Goal: Task Accomplishment & Management: Complete application form

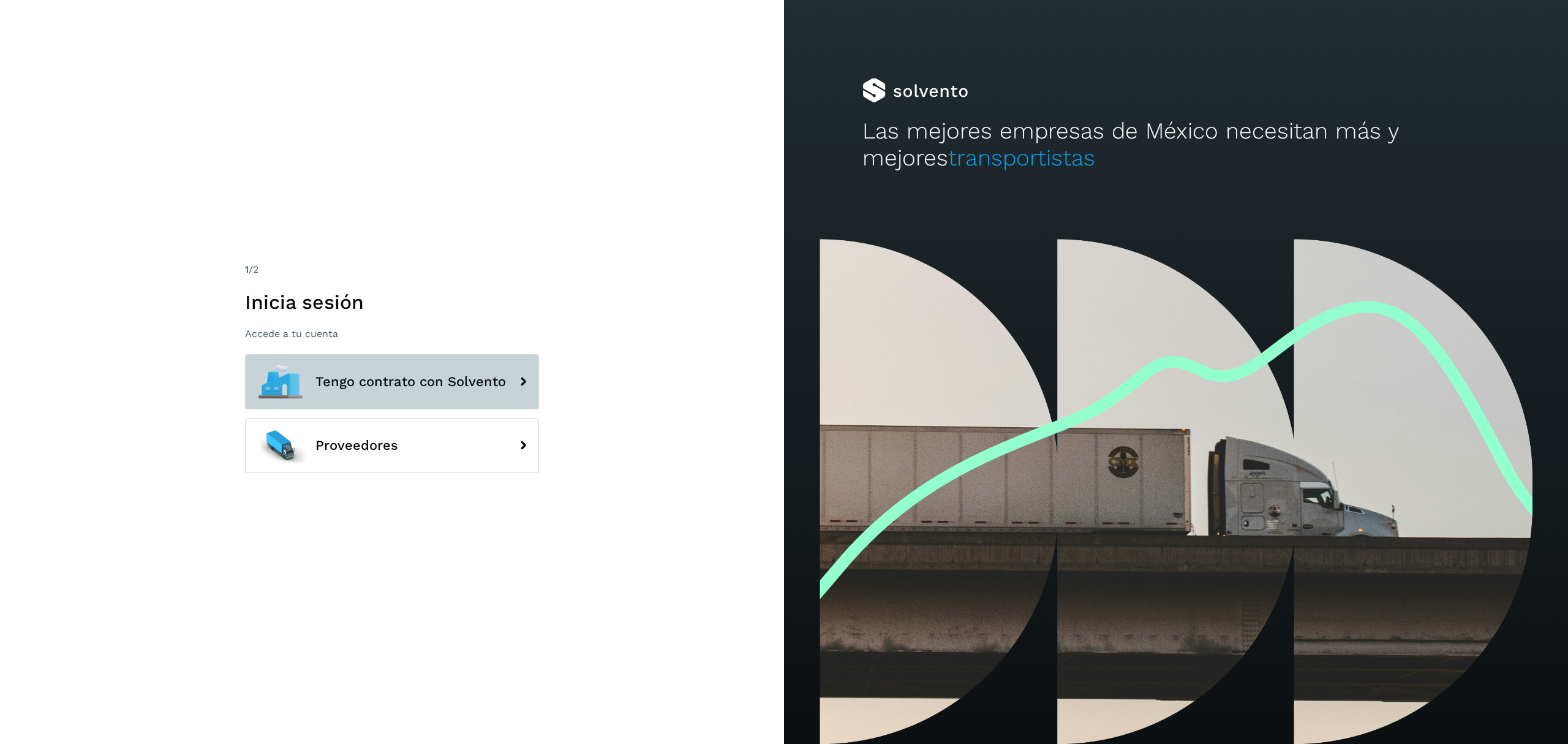
click at [408, 378] on span "Tengo contrato con Solvento" at bounding box center [410, 382] width 190 height 15
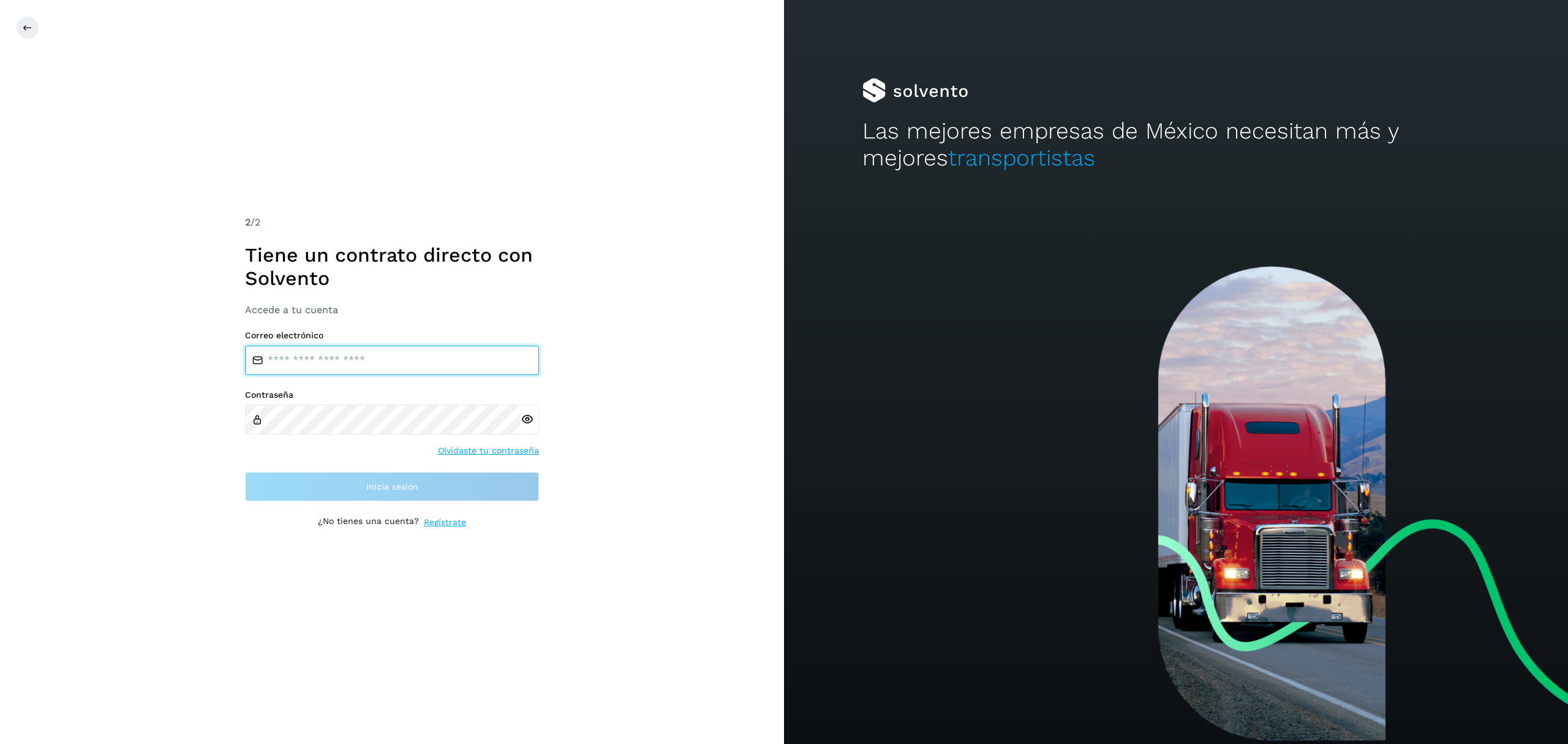
click at [407, 367] on input "email" at bounding box center [392, 360] width 294 height 29
type input "**********"
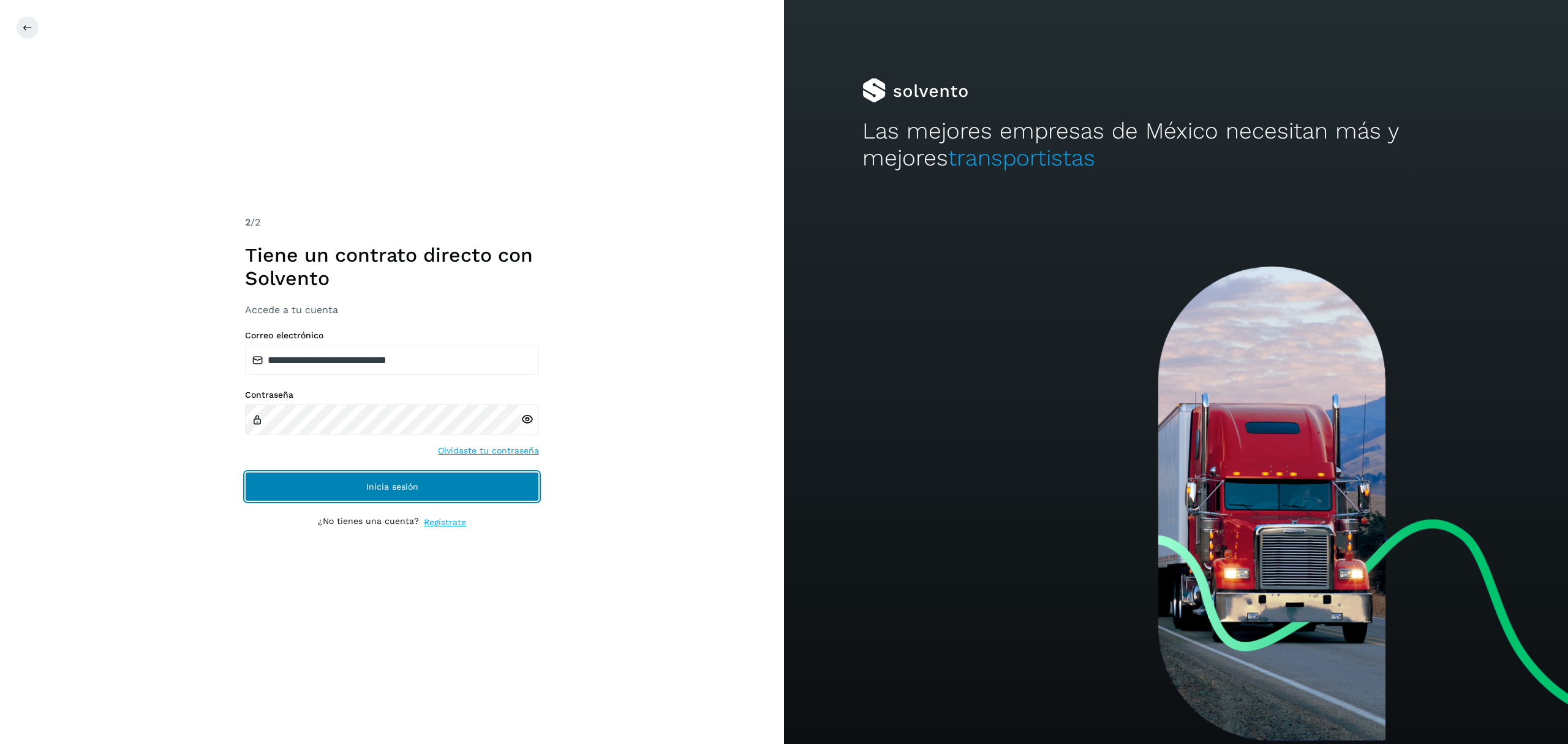
click at [332, 478] on button "Inicia sesión" at bounding box center [392, 486] width 294 height 29
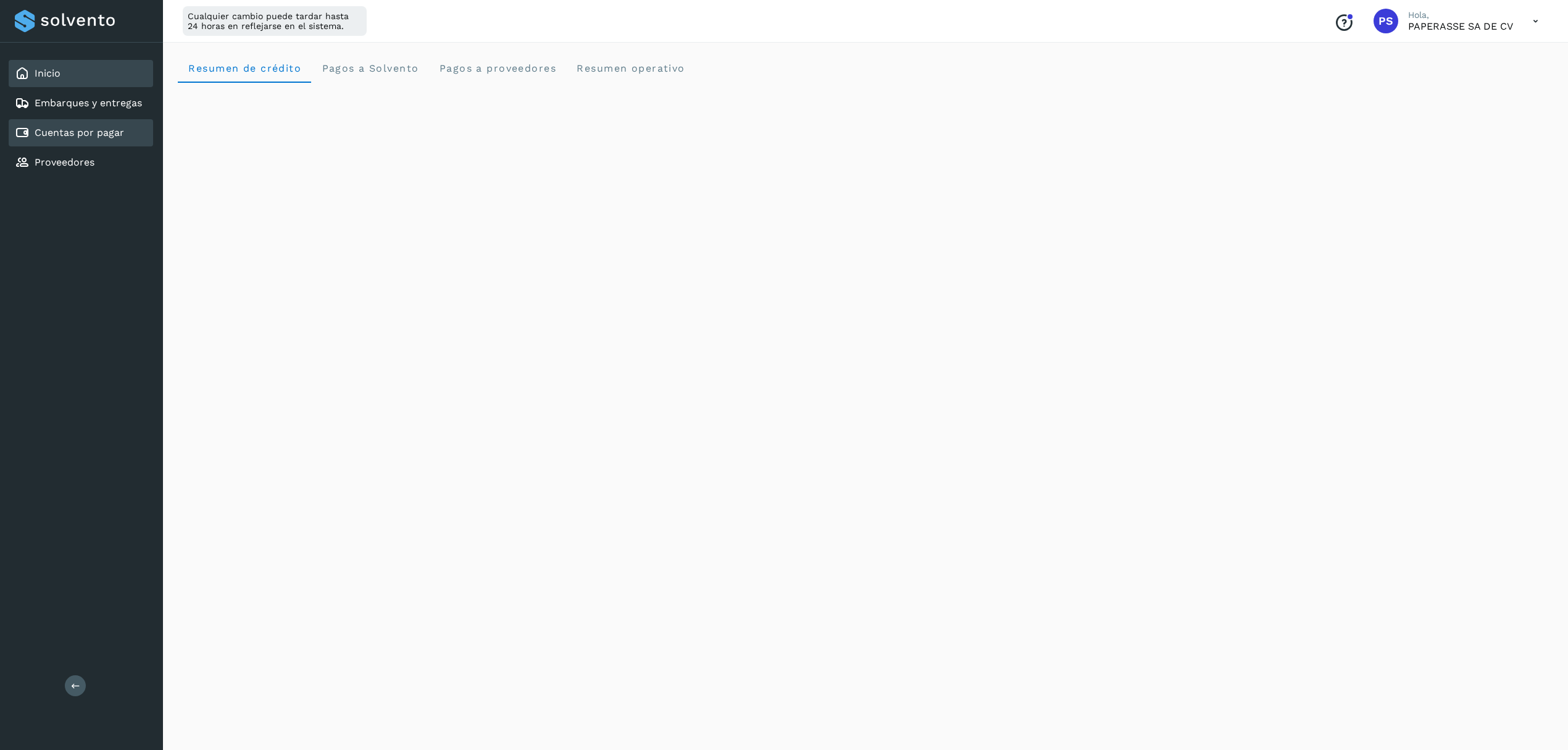
click at [78, 131] on link "Cuentas por pagar" at bounding box center [79, 133] width 89 height 11
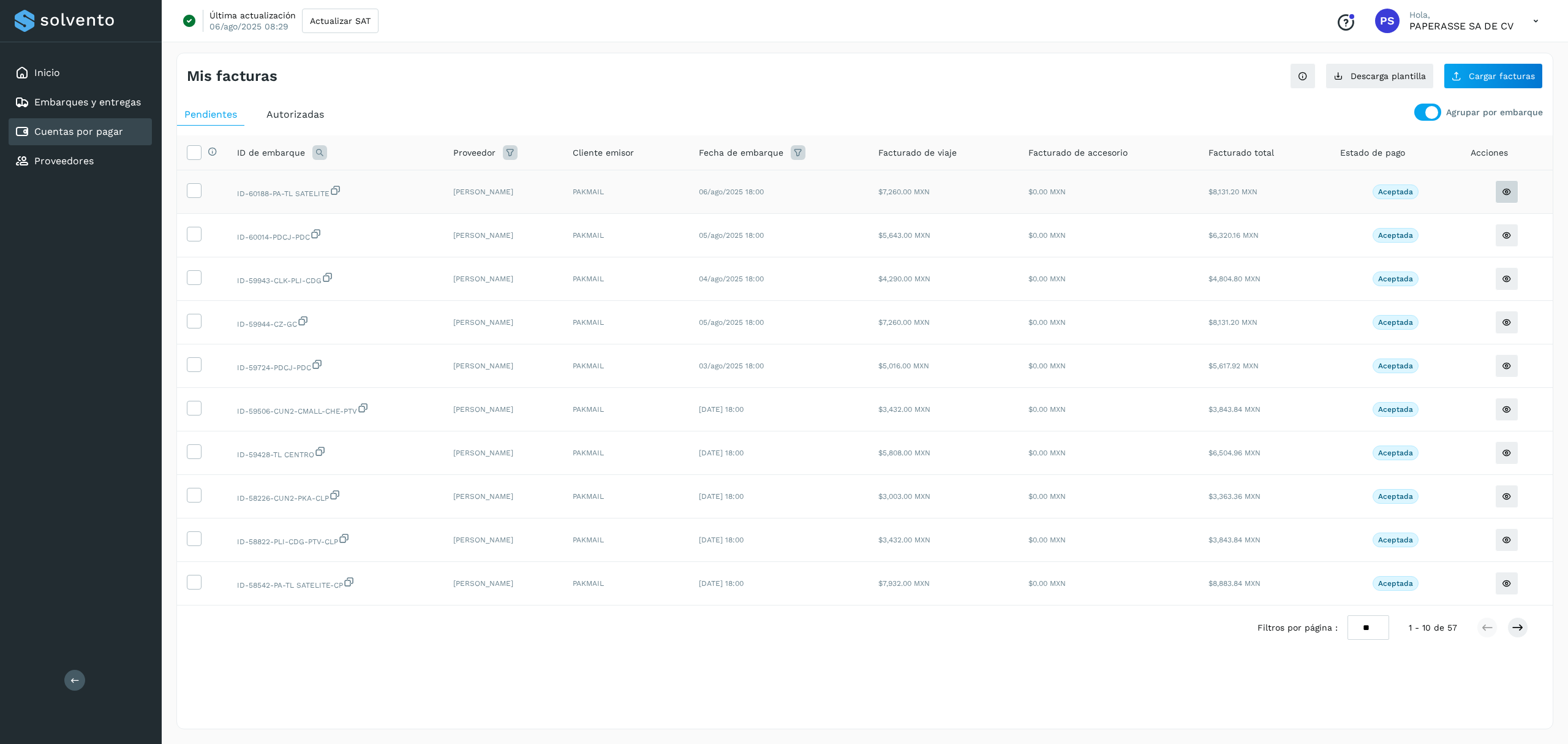
click at [1506, 192] on icon at bounding box center [1507, 192] width 10 height 10
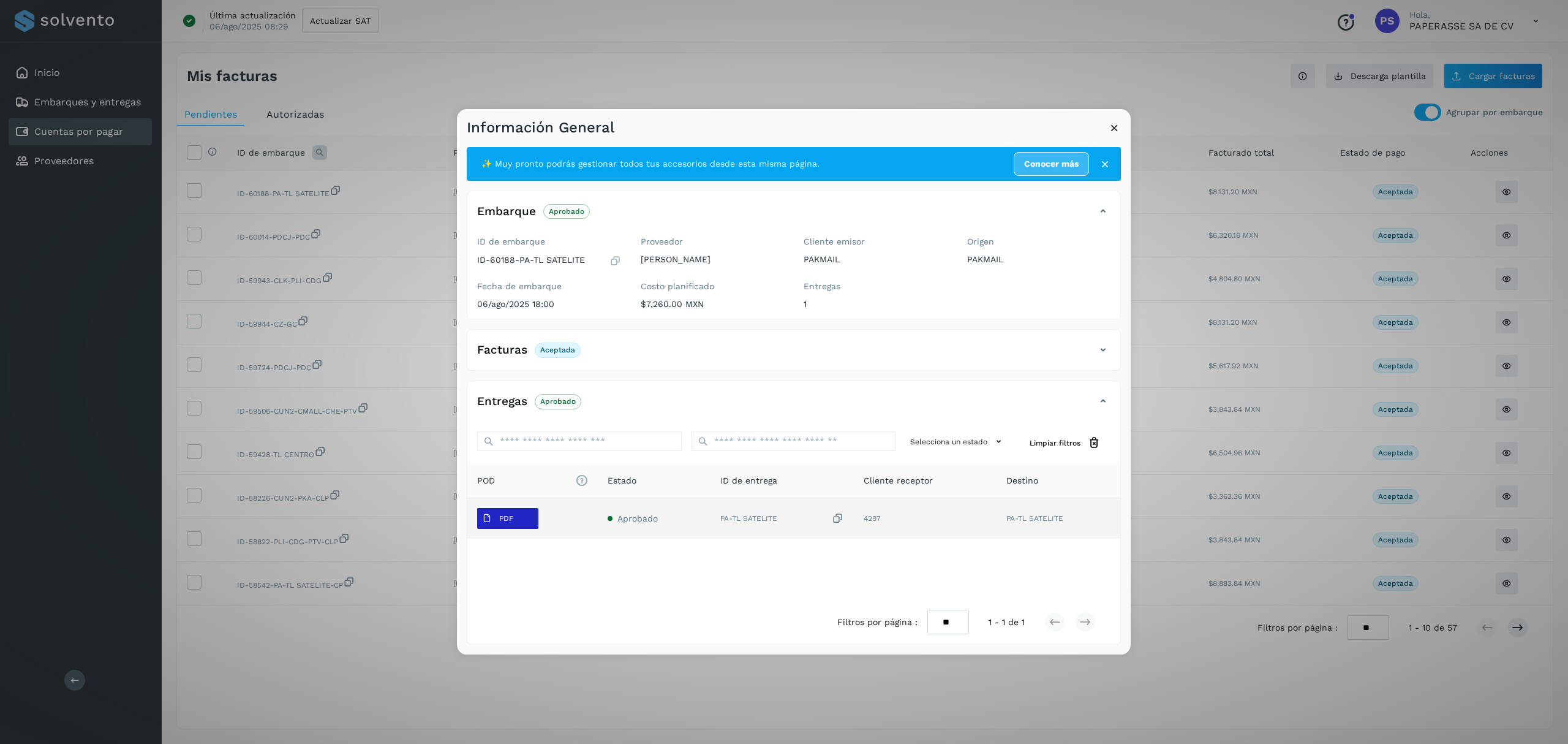
click at [496, 520] on span "PDF" at bounding box center [498, 519] width 41 height 20
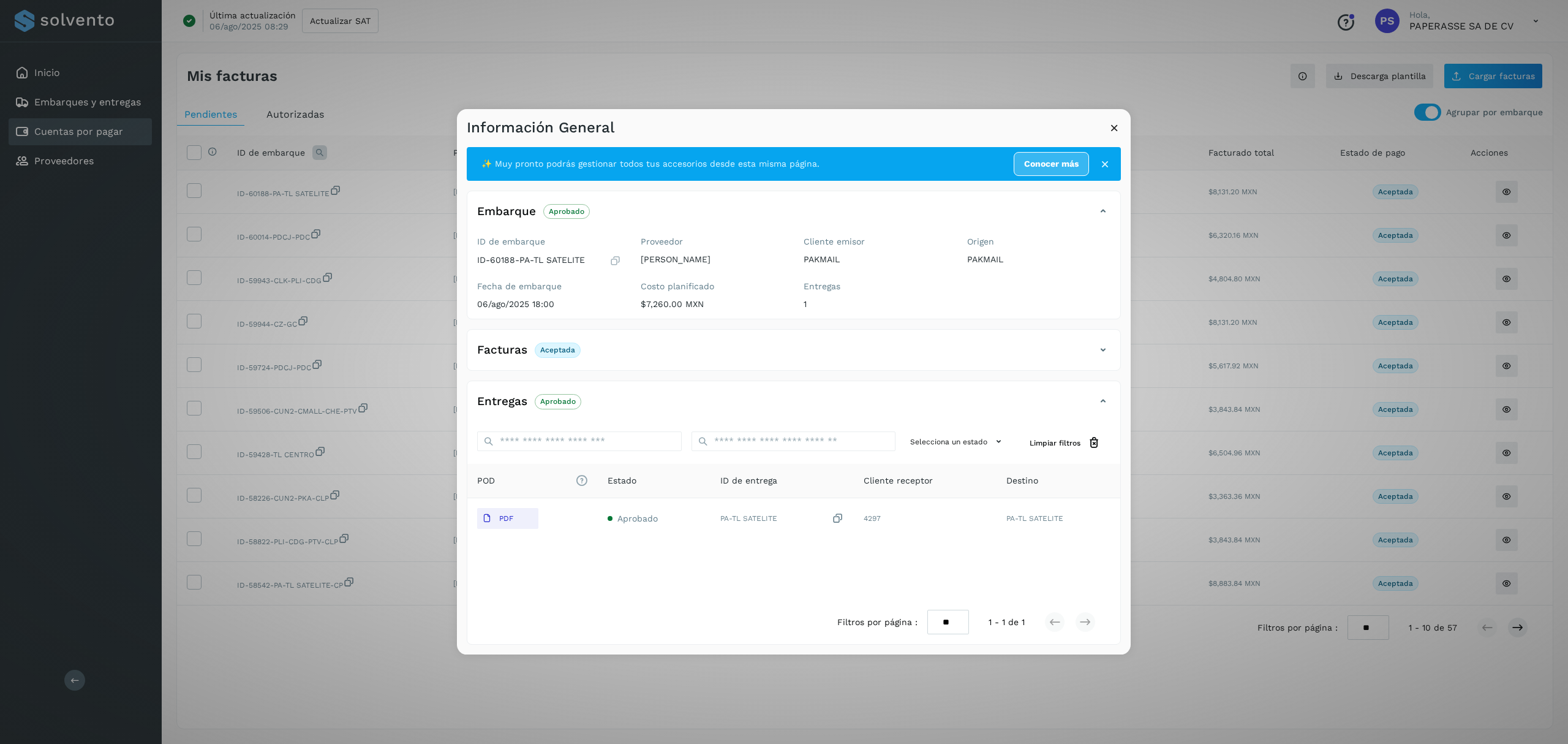
click at [1102, 213] on icon at bounding box center [1103, 211] width 15 height 15
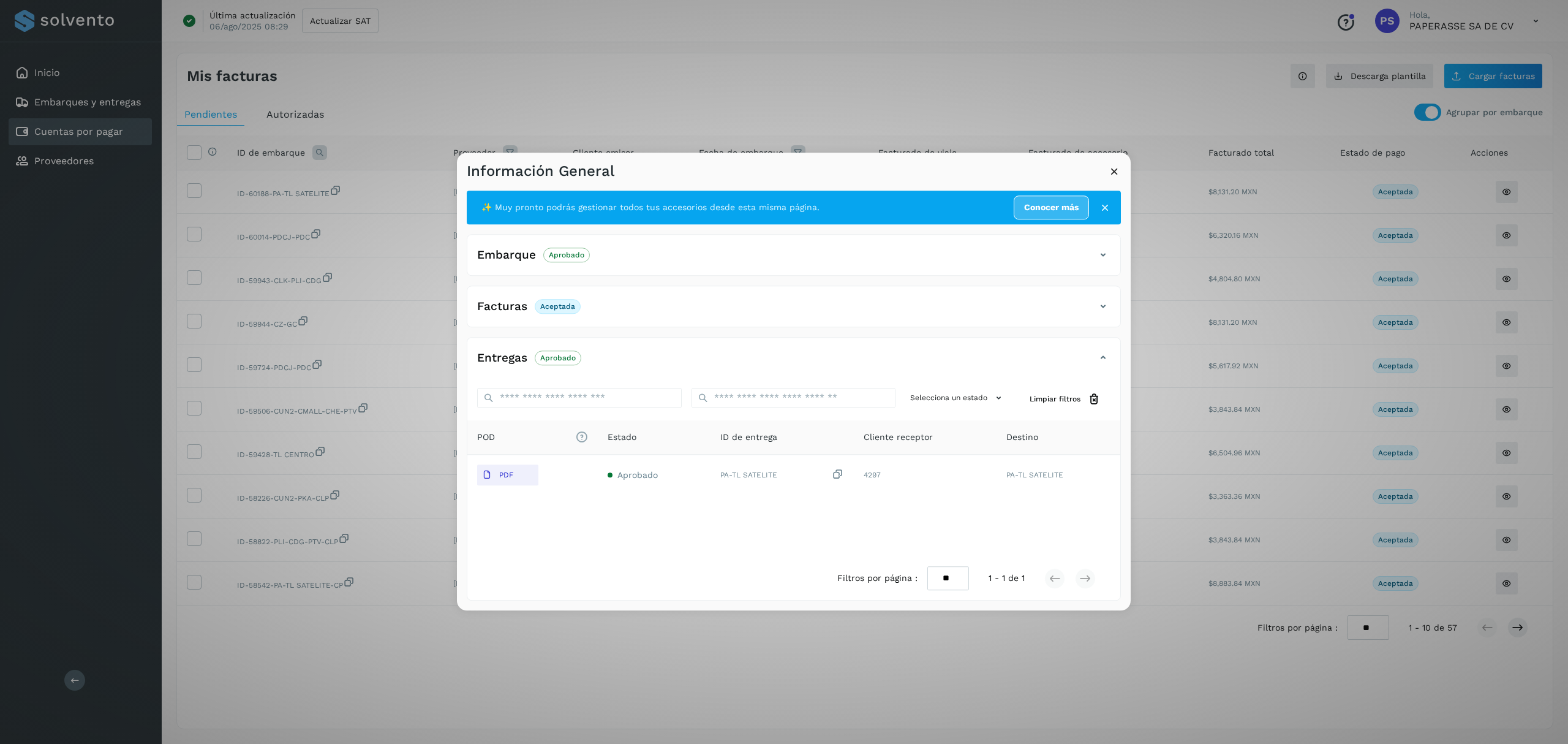
click at [1098, 255] on icon at bounding box center [1103, 254] width 15 height 15
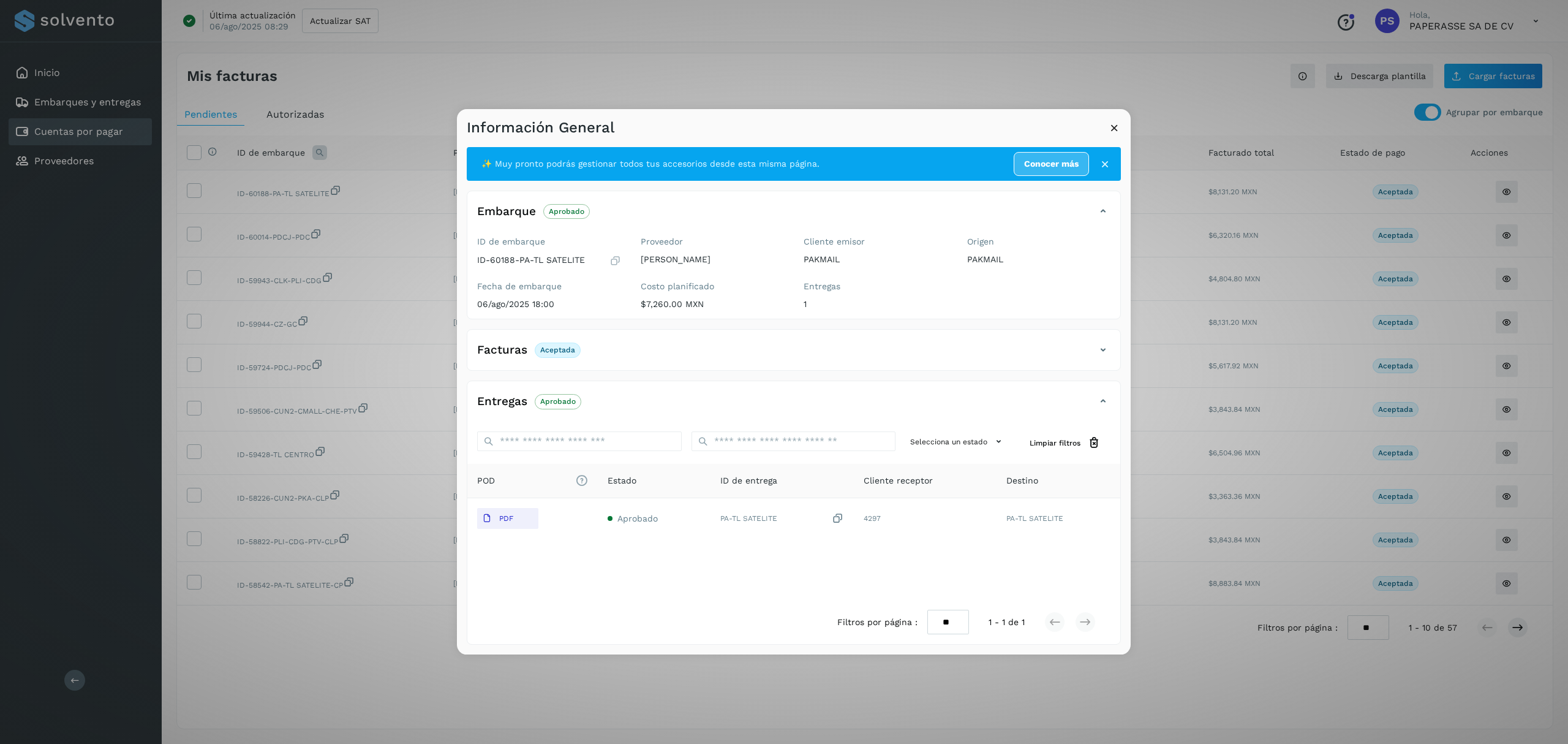
click at [1108, 347] on icon at bounding box center [1103, 350] width 15 height 15
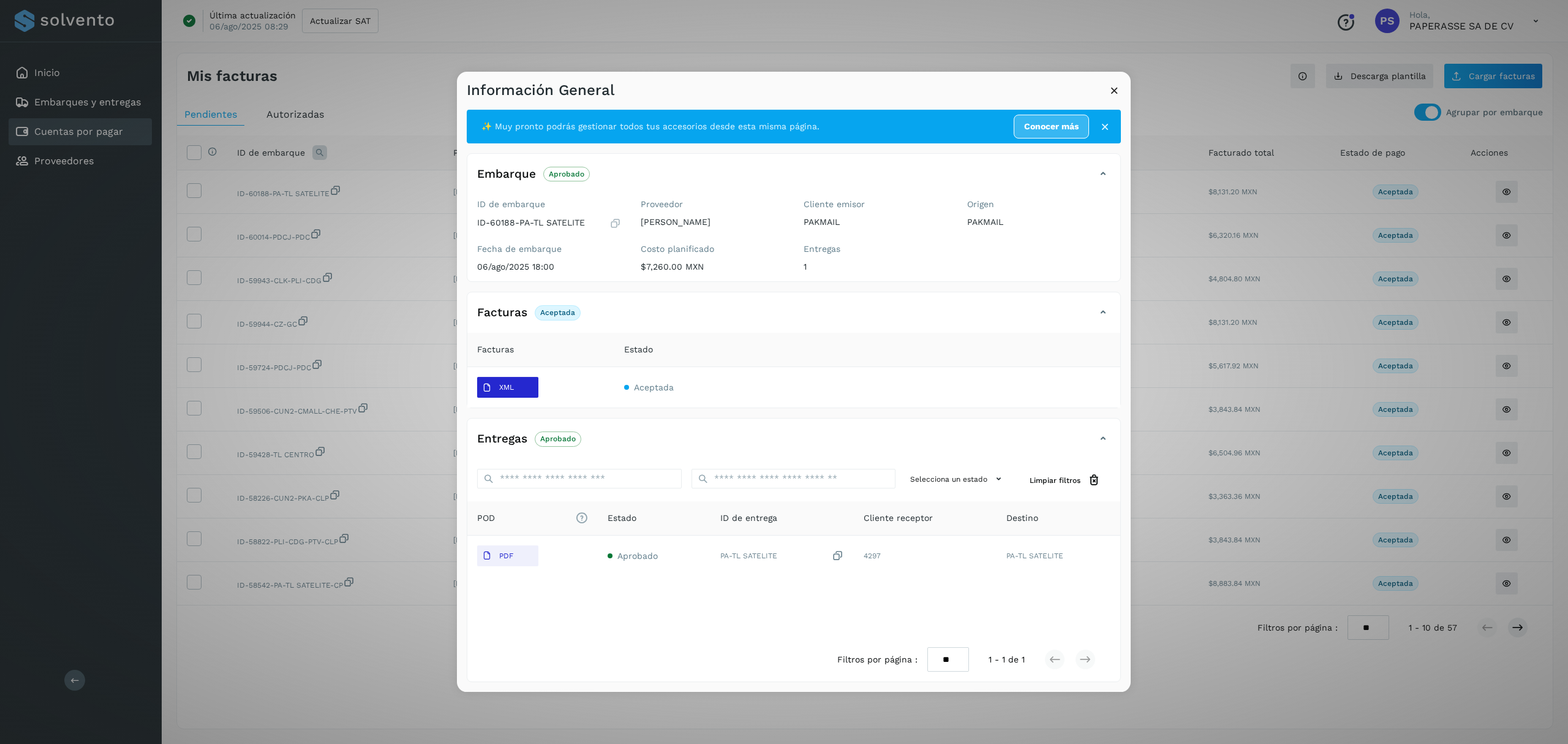
click at [519, 394] on button "XML" at bounding box center [508, 387] width 61 height 21
click at [1109, 90] on icon at bounding box center [1114, 90] width 13 height 13
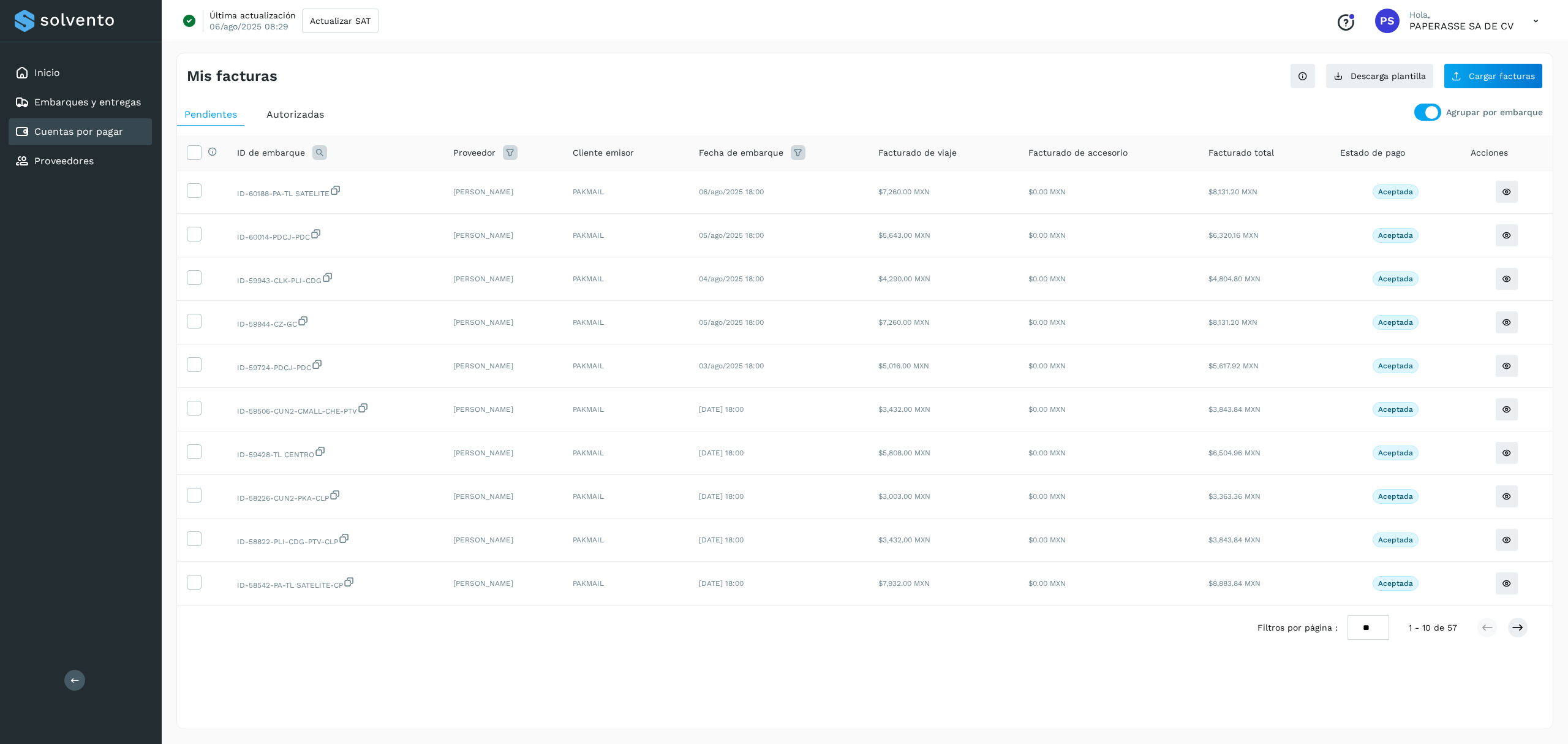
click at [1373, 638] on select "** ** **" at bounding box center [1368, 627] width 42 height 24
select select "**"
click at [1347, 615] on select "** ** **" at bounding box center [1368, 627] width 42 height 24
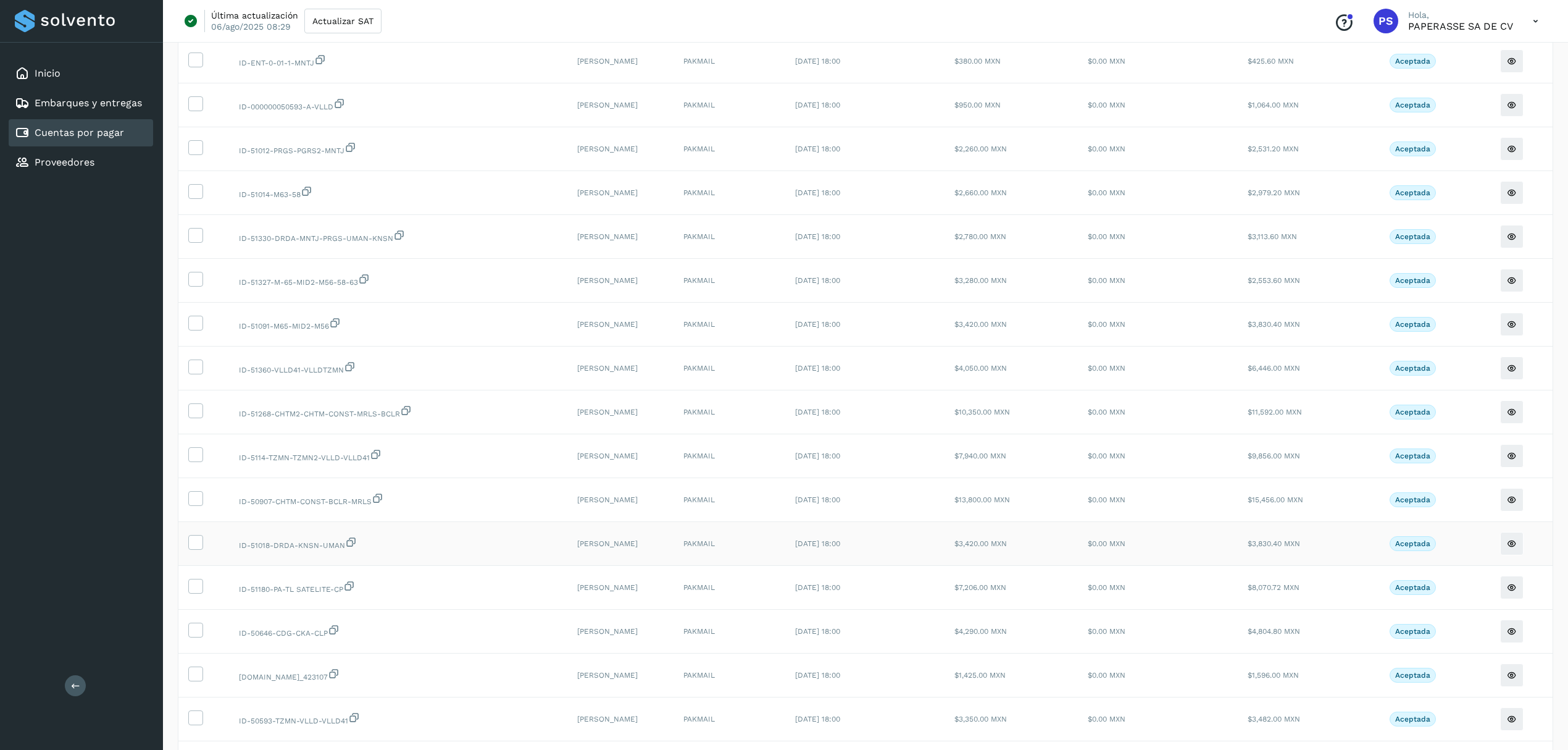
scroll to position [1564, 0]
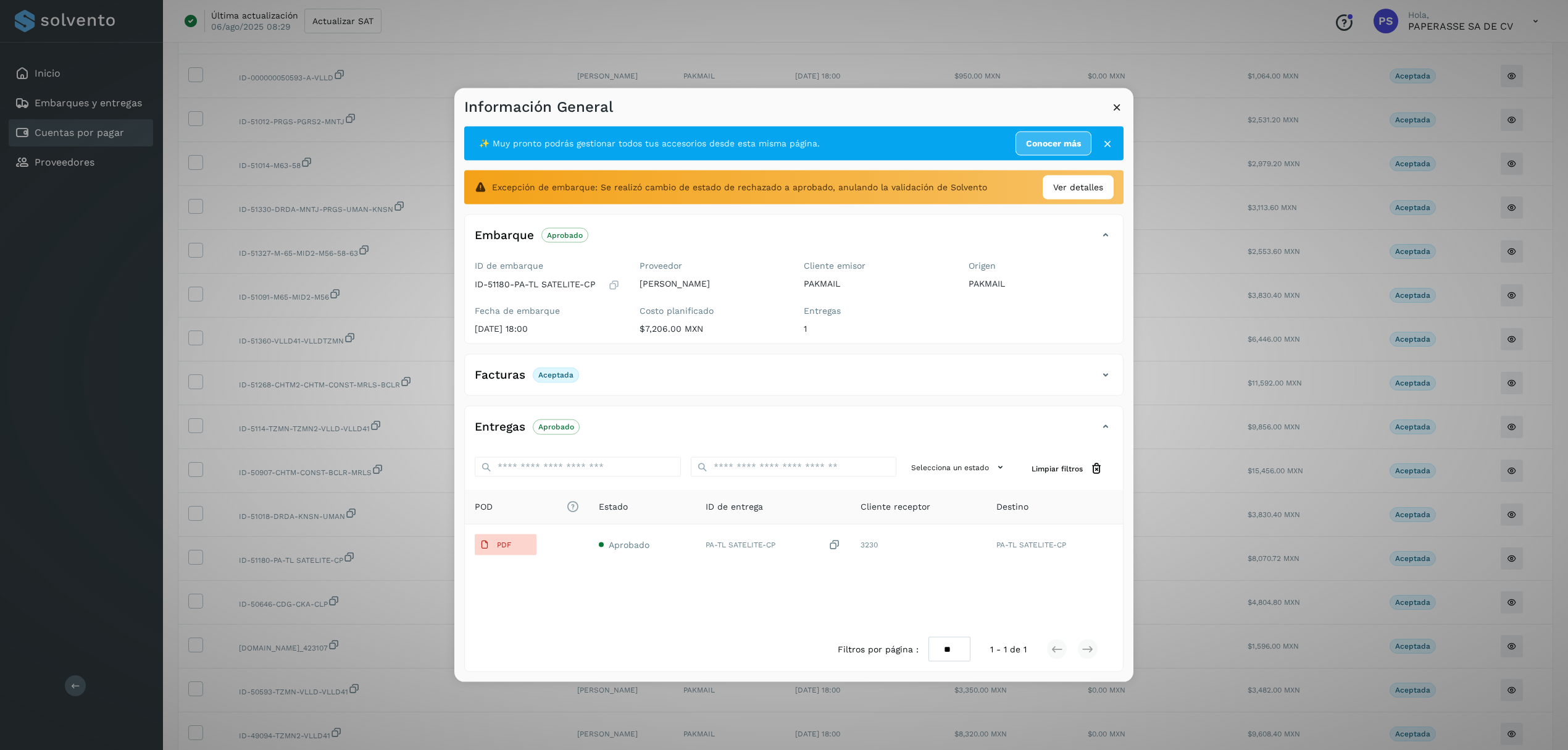
click at [1097, 375] on div "Facturas Aceptada" at bounding box center [781, 375] width 634 height 21
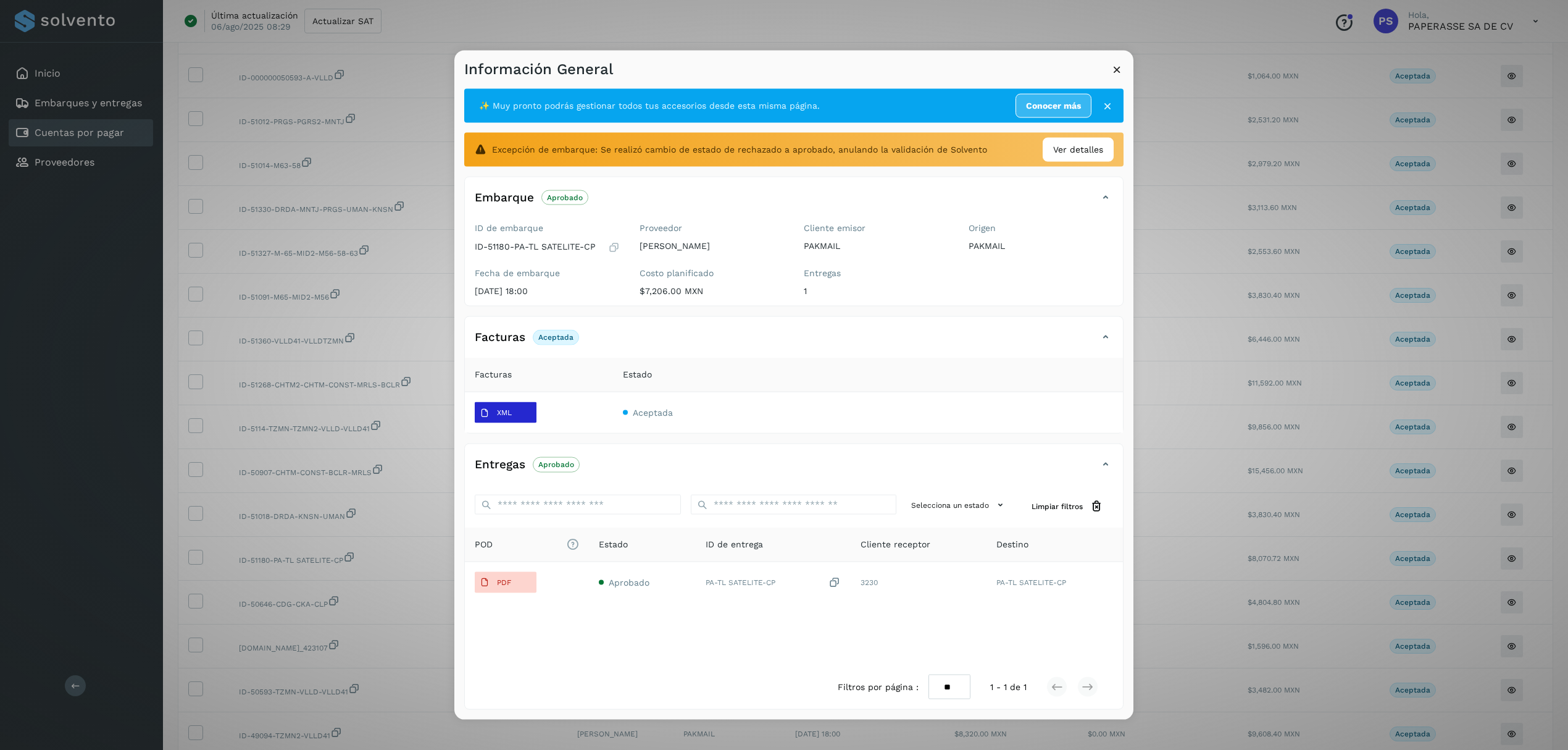
click at [527, 416] on button "XML" at bounding box center [505, 412] width 62 height 21
click at [1109, 59] on div "Información General" at bounding box center [794, 65] width 679 height 29
click at [1120, 70] on icon at bounding box center [1117, 69] width 13 height 13
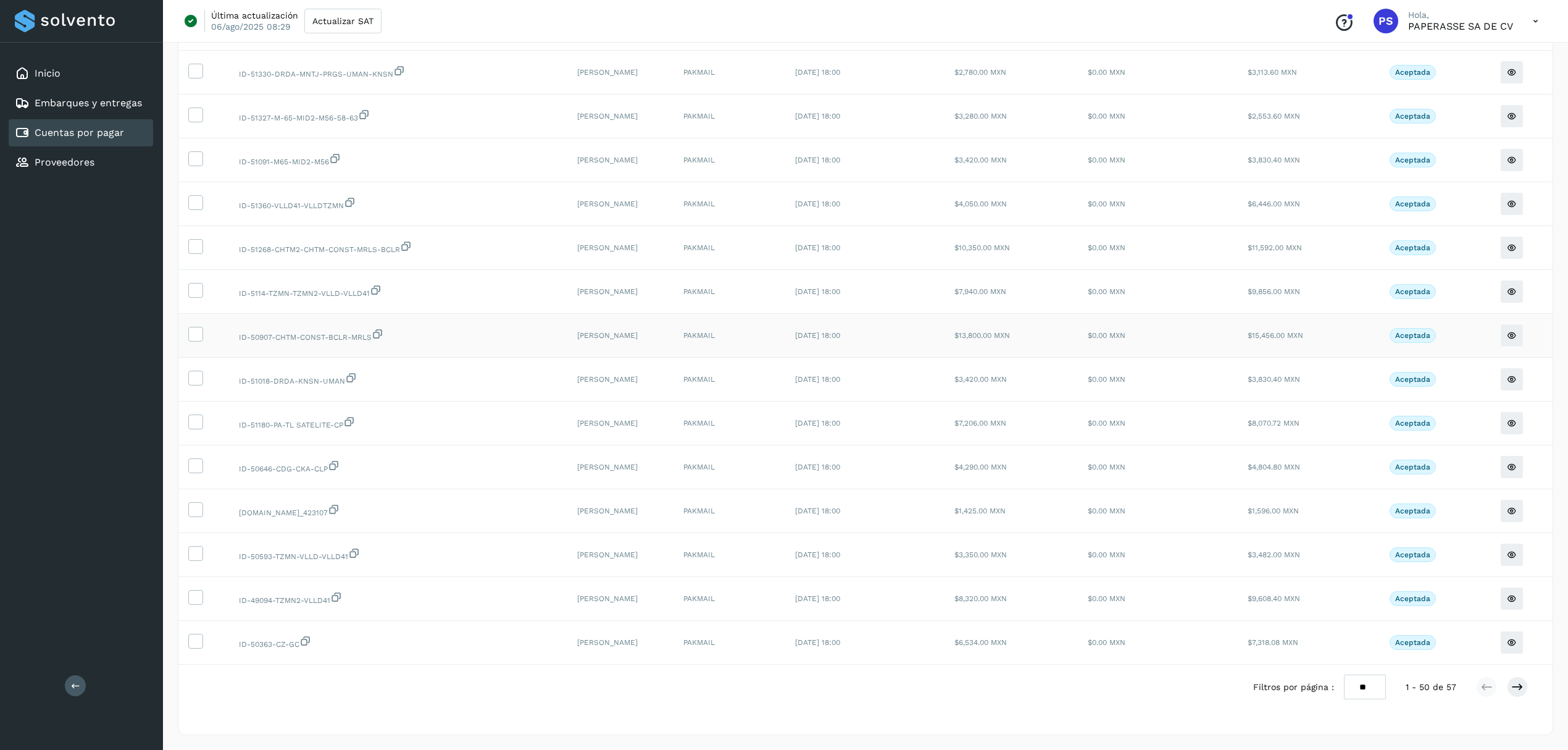
scroll to position [1730, 0]
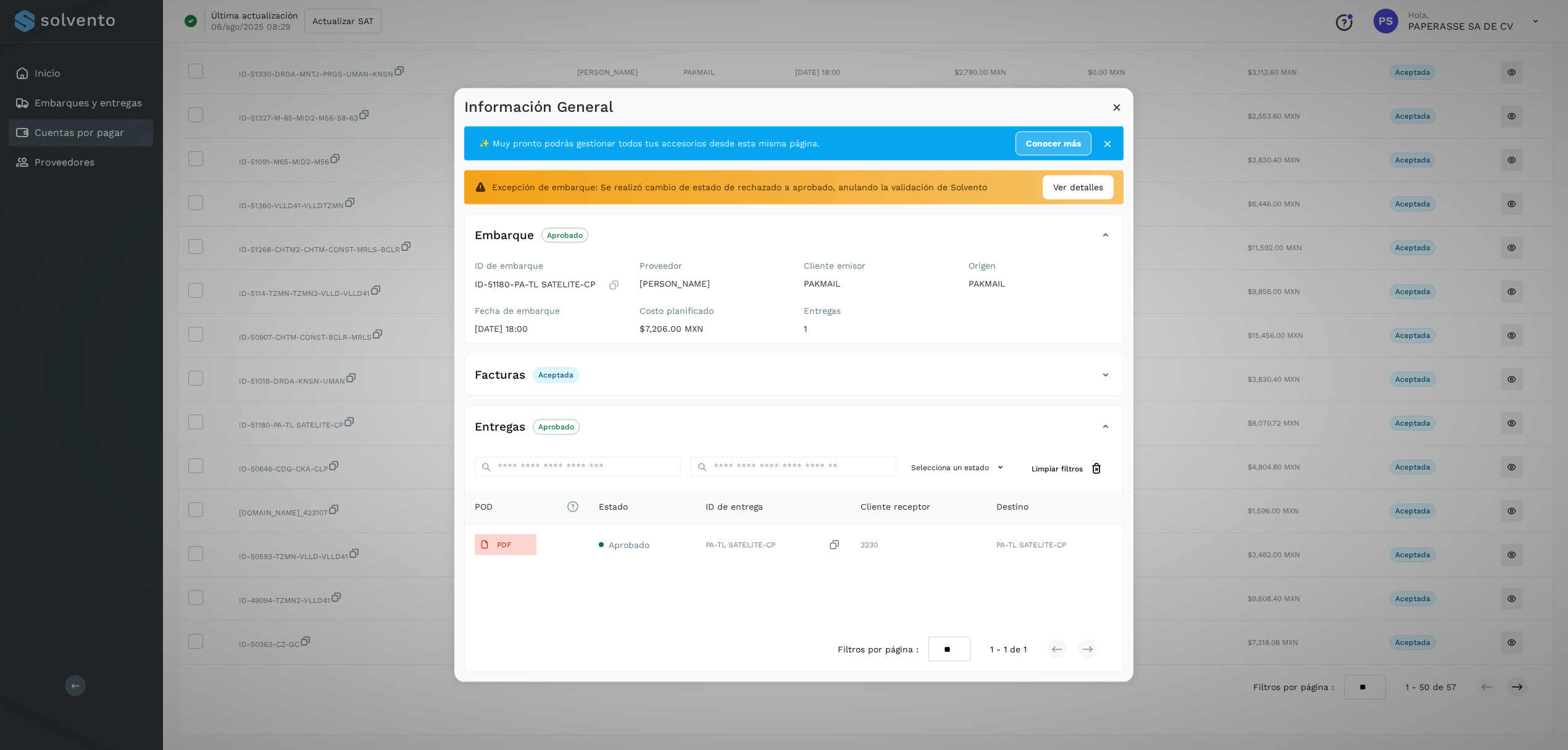
drag, startPoint x: 1109, startPoint y: 372, endPoint x: 1060, endPoint y: 380, distance: 49.6
click at [1108, 372] on icon at bounding box center [1105, 375] width 15 height 15
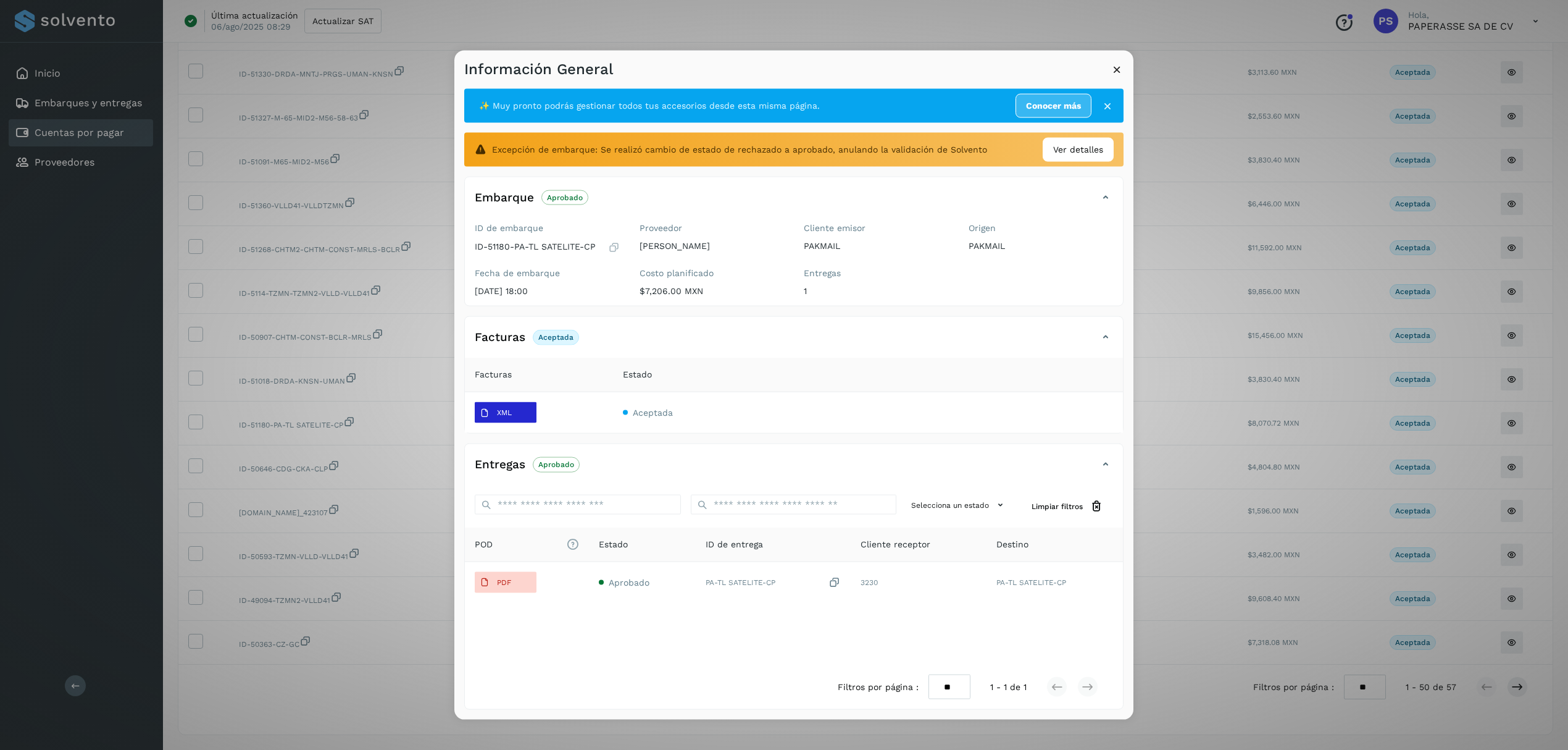
click at [510, 413] on p "XML" at bounding box center [504, 413] width 15 height 9
click at [1122, 63] on icon at bounding box center [1117, 69] width 13 height 13
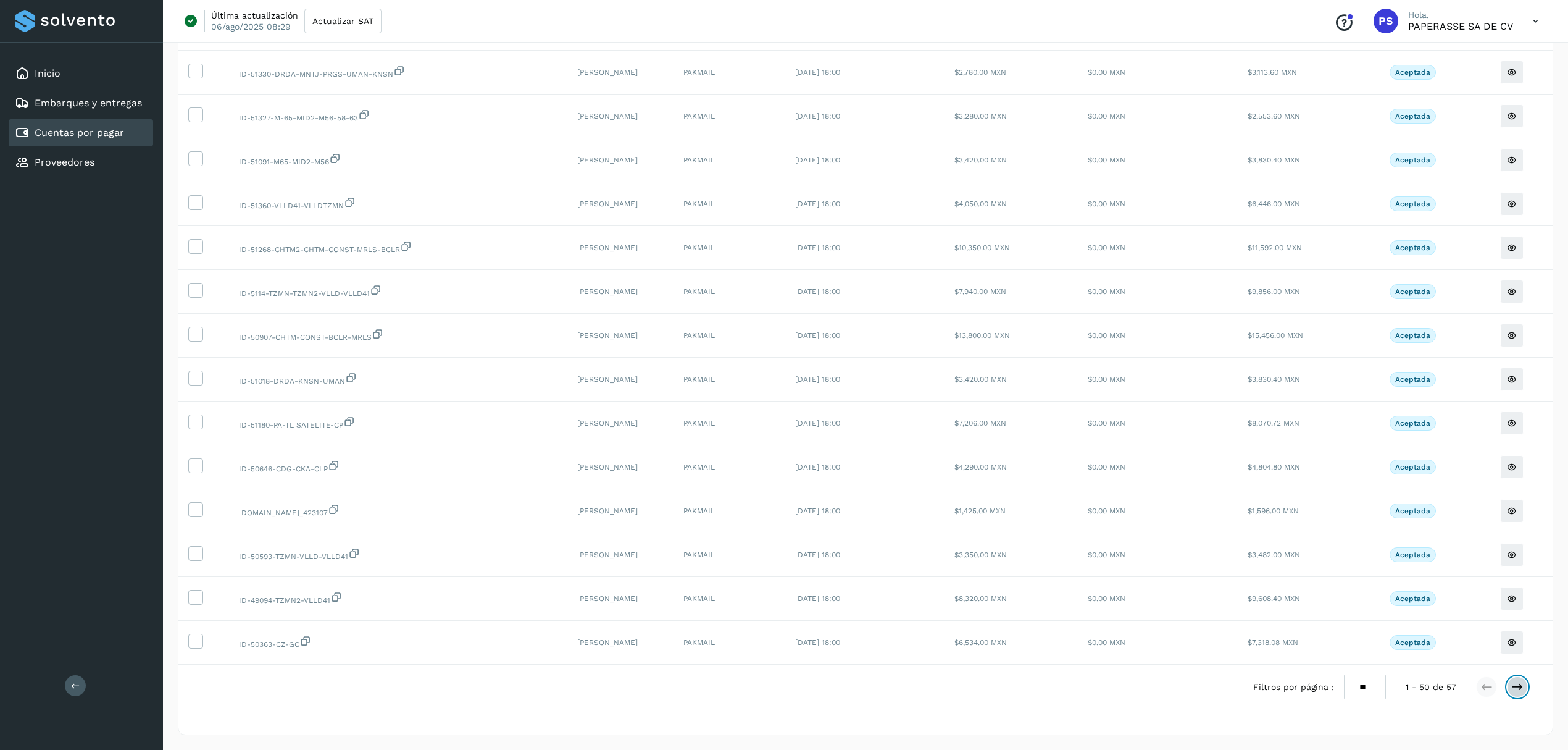
click at [1519, 688] on icon at bounding box center [1517, 686] width 12 height 12
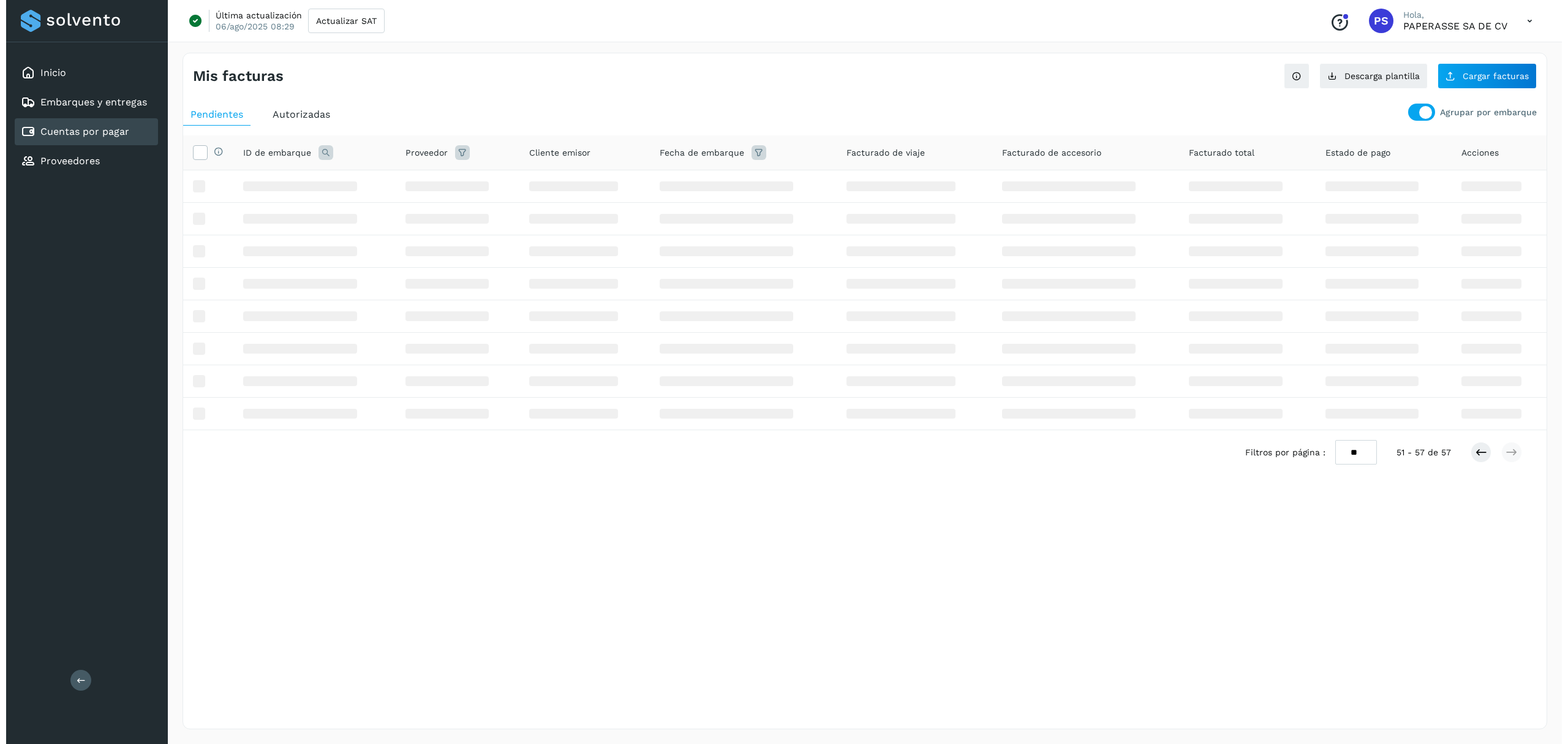
scroll to position [0, 0]
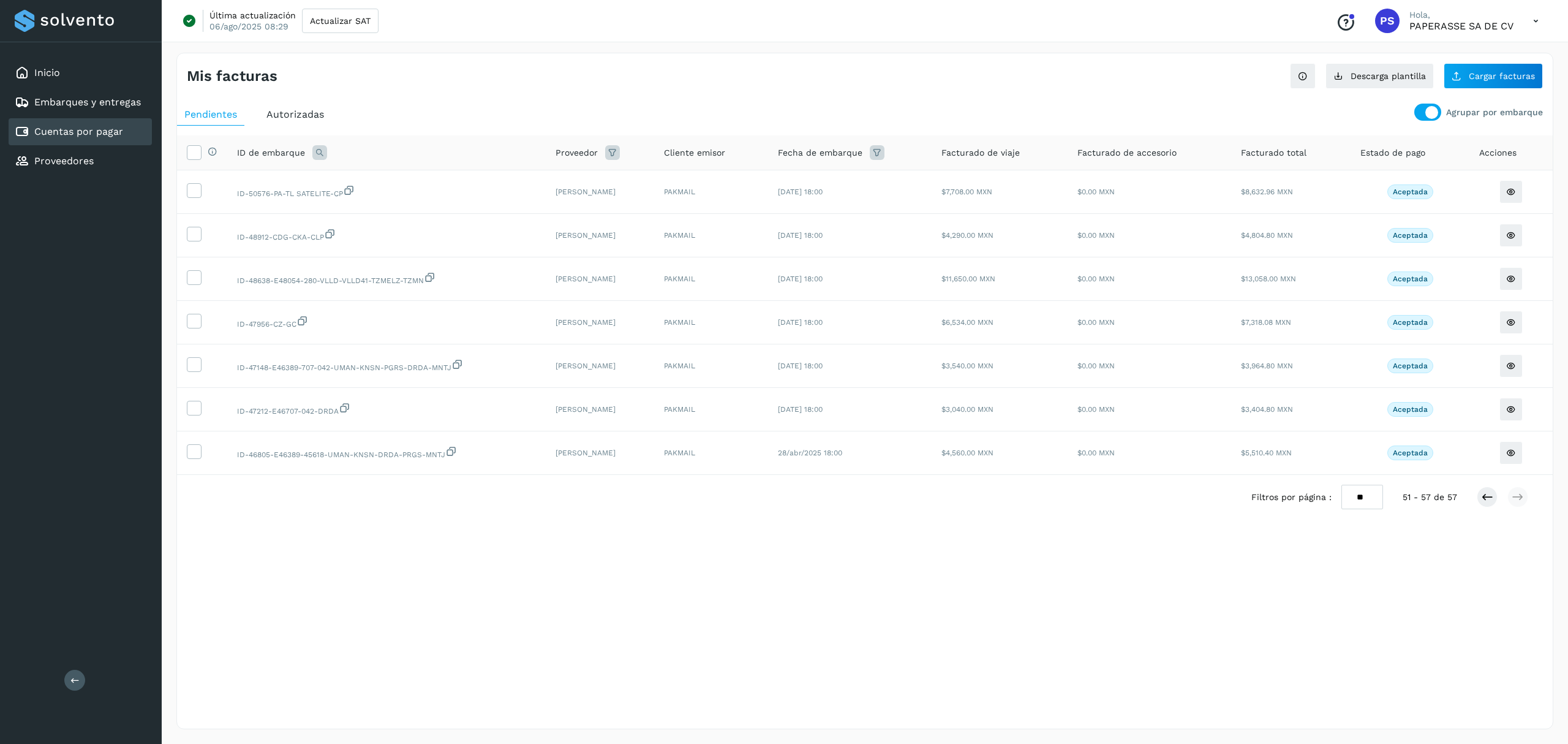
click at [1214, 583] on div "Mis facturas Ver instrucciones para cargar Facturas Descarga plantilla Cargar f…" at bounding box center [864, 391] width 1377 height 676
click at [77, 98] on link "Embarques y entregas" at bounding box center [87, 102] width 107 height 11
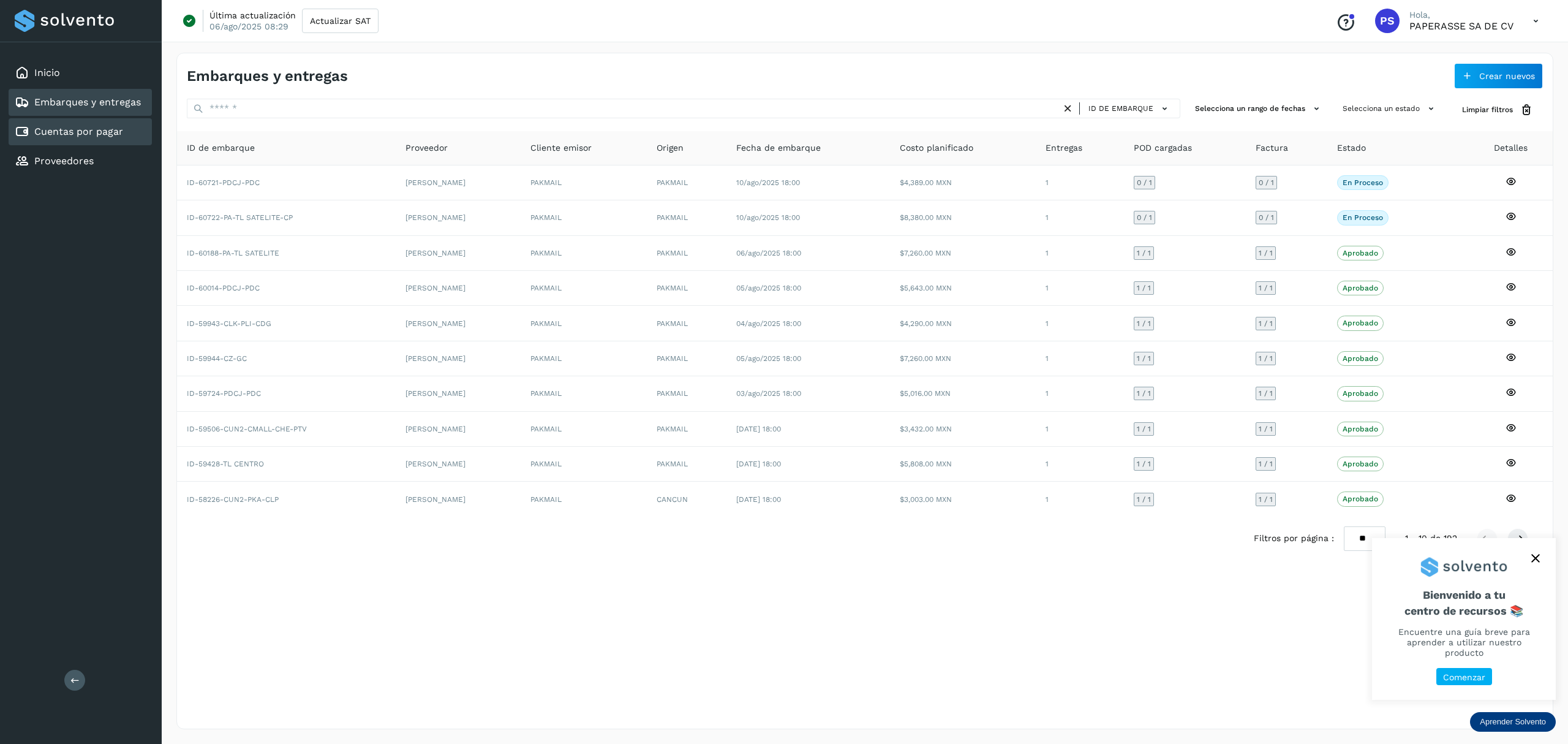
click at [65, 131] on link "Cuentas por pagar" at bounding box center [78, 131] width 89 height 11
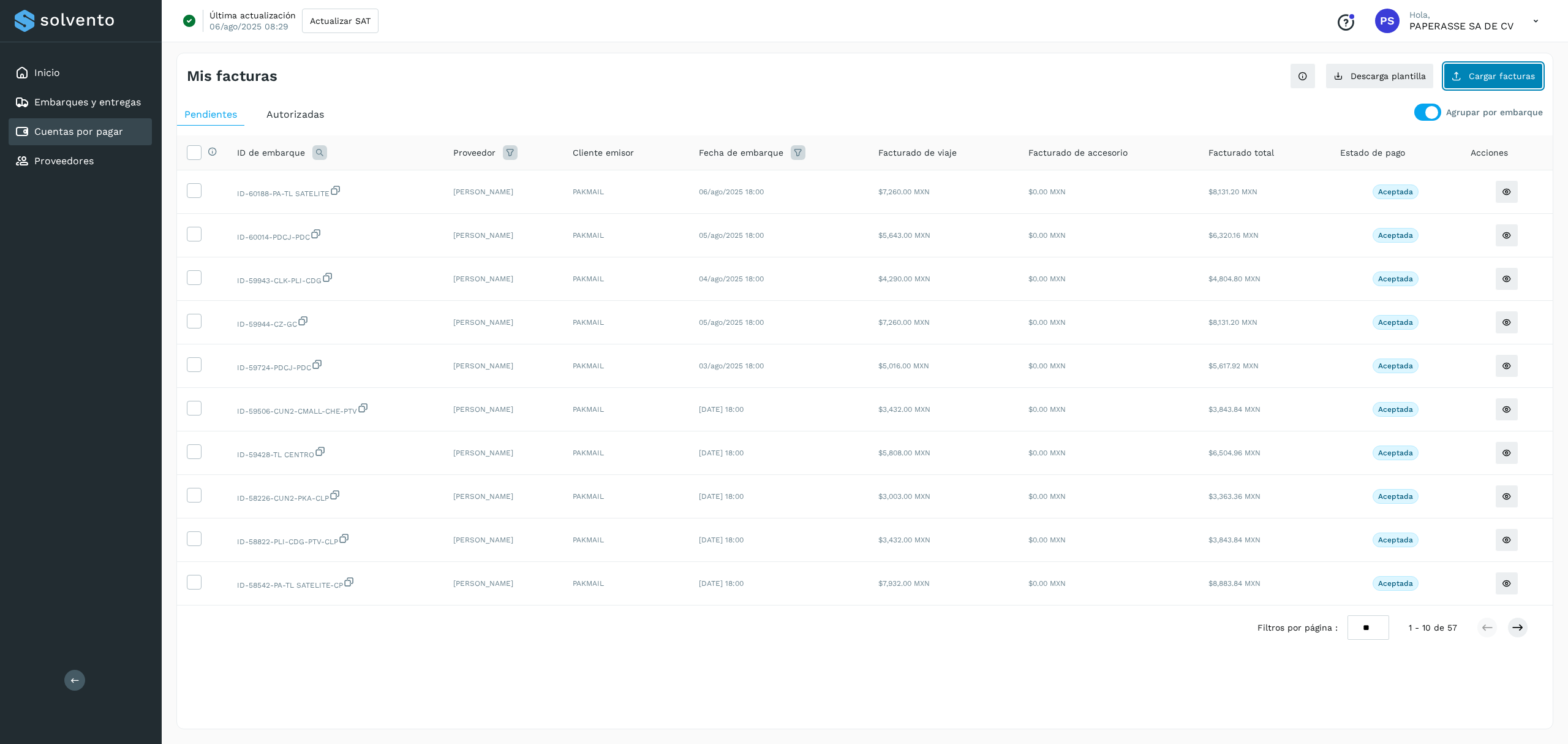
click at [1475, 69] on button "Cargar facturas" at bounding box center [1493, 76] width 99 height 26
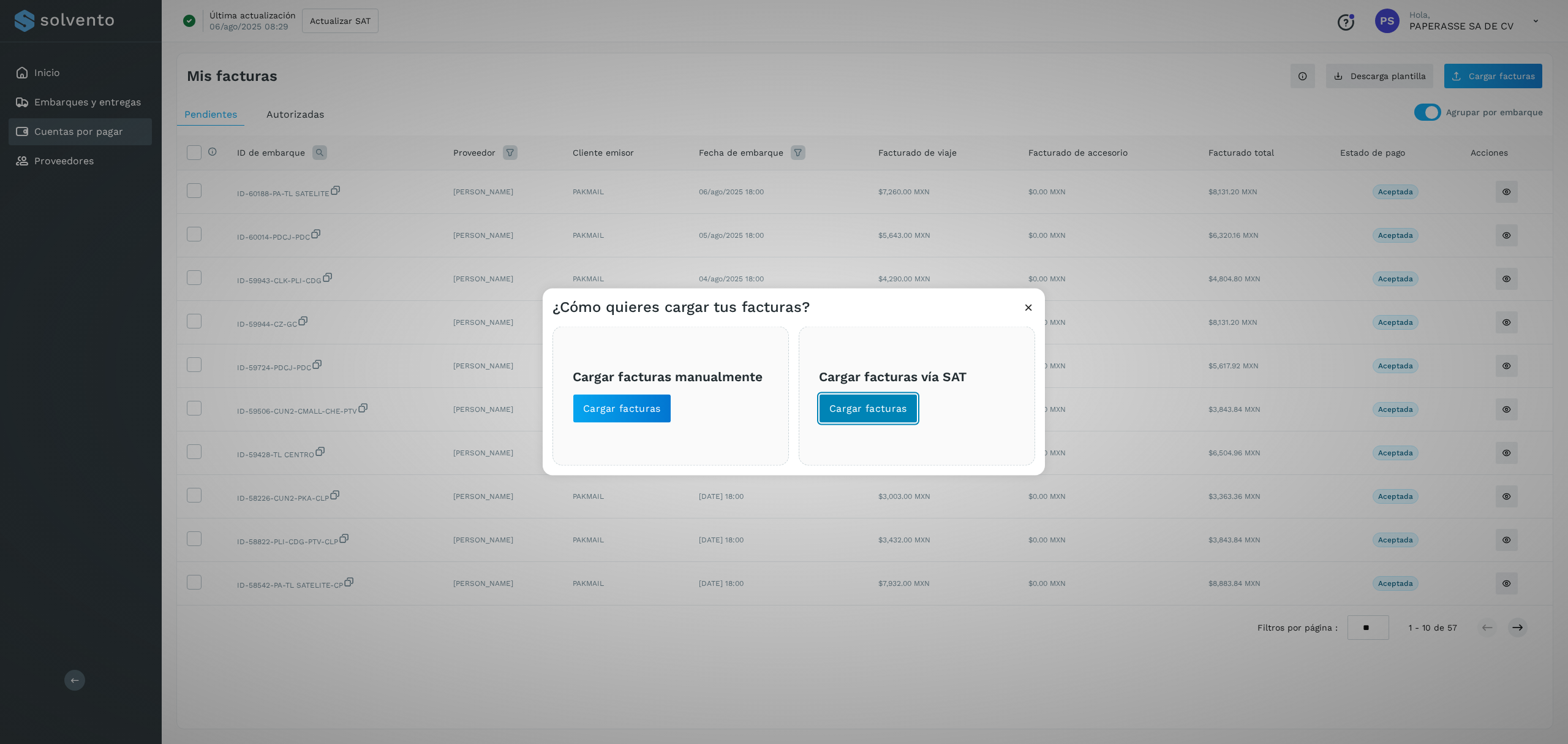
click at [850, 409] on span "Cargar facturas" at bounding box center [869, 409] width 78 height 14
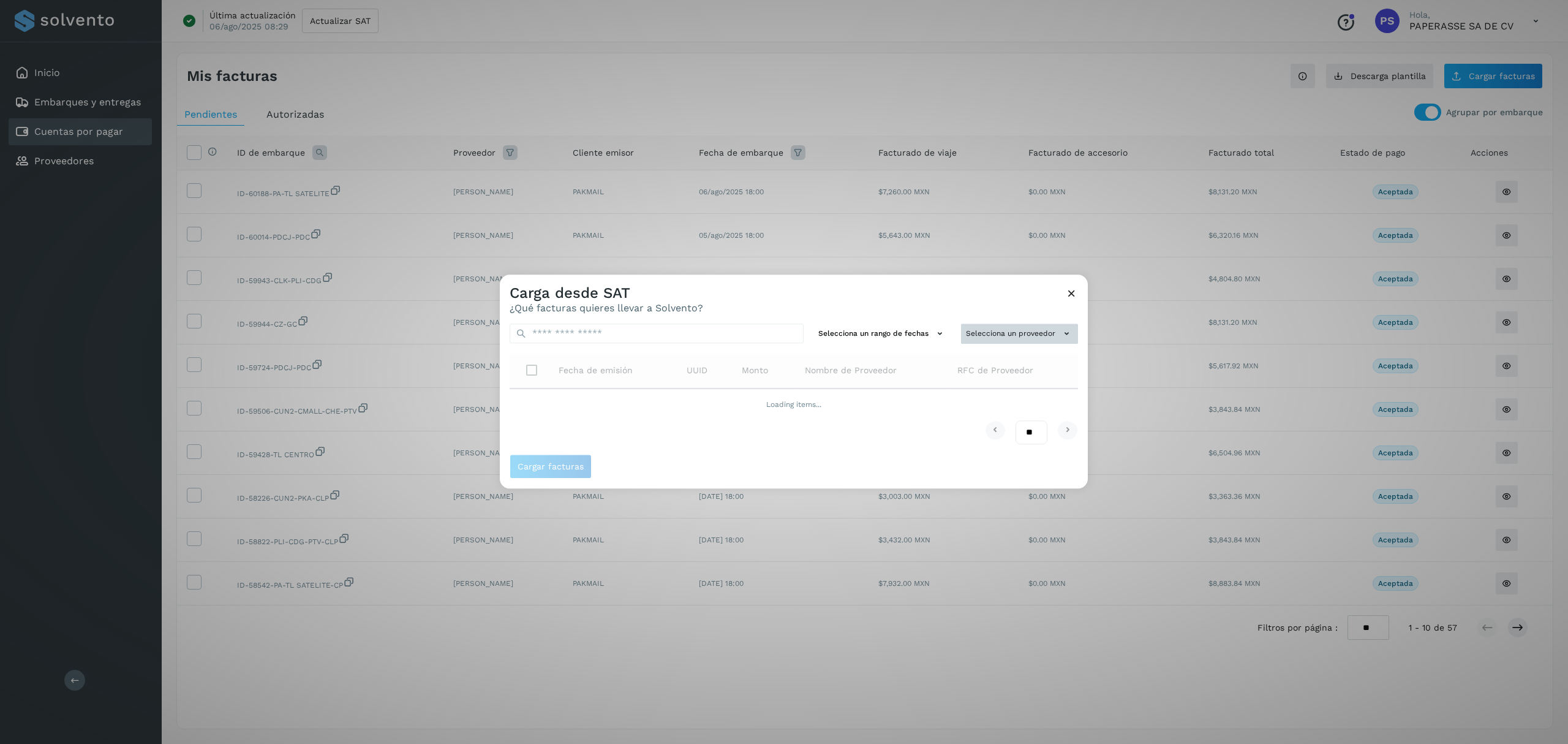
click at [987, 334] on button "Selecciona un proveedor" at bounding box center [1019, 333] width 117 height 20
click at [986, 332] on div at bounding box center [1284, 646] width 1568 height 744
click at [986, 332] on button "Selecciona un proveedor" at bounding box center [1019, 333] width 117 height 20
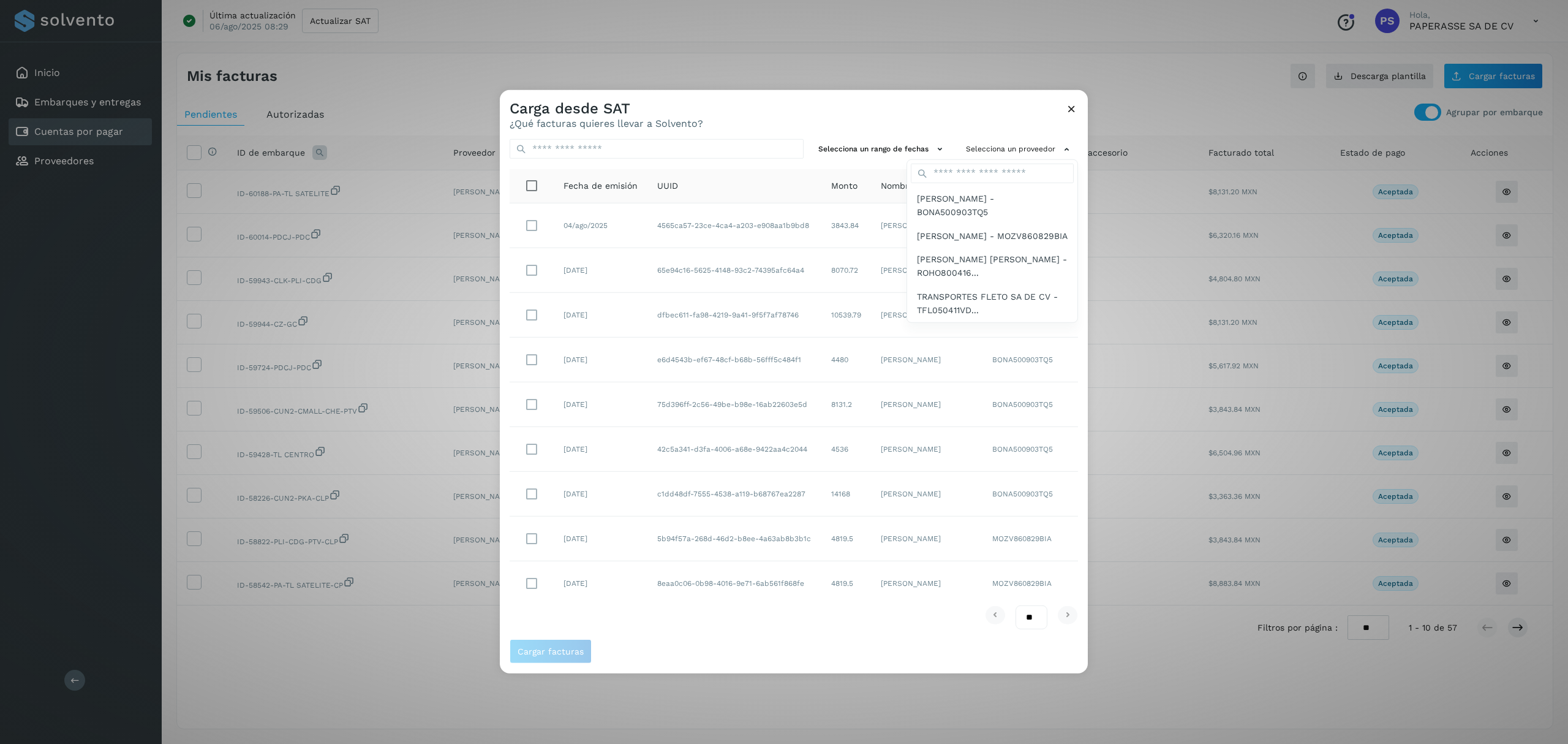
click at [1073, 285] on div "[PERSON_NAME] [PERSON_NAME] - ROHO800416..." at bounding box center [992, 266] width 170 height 38
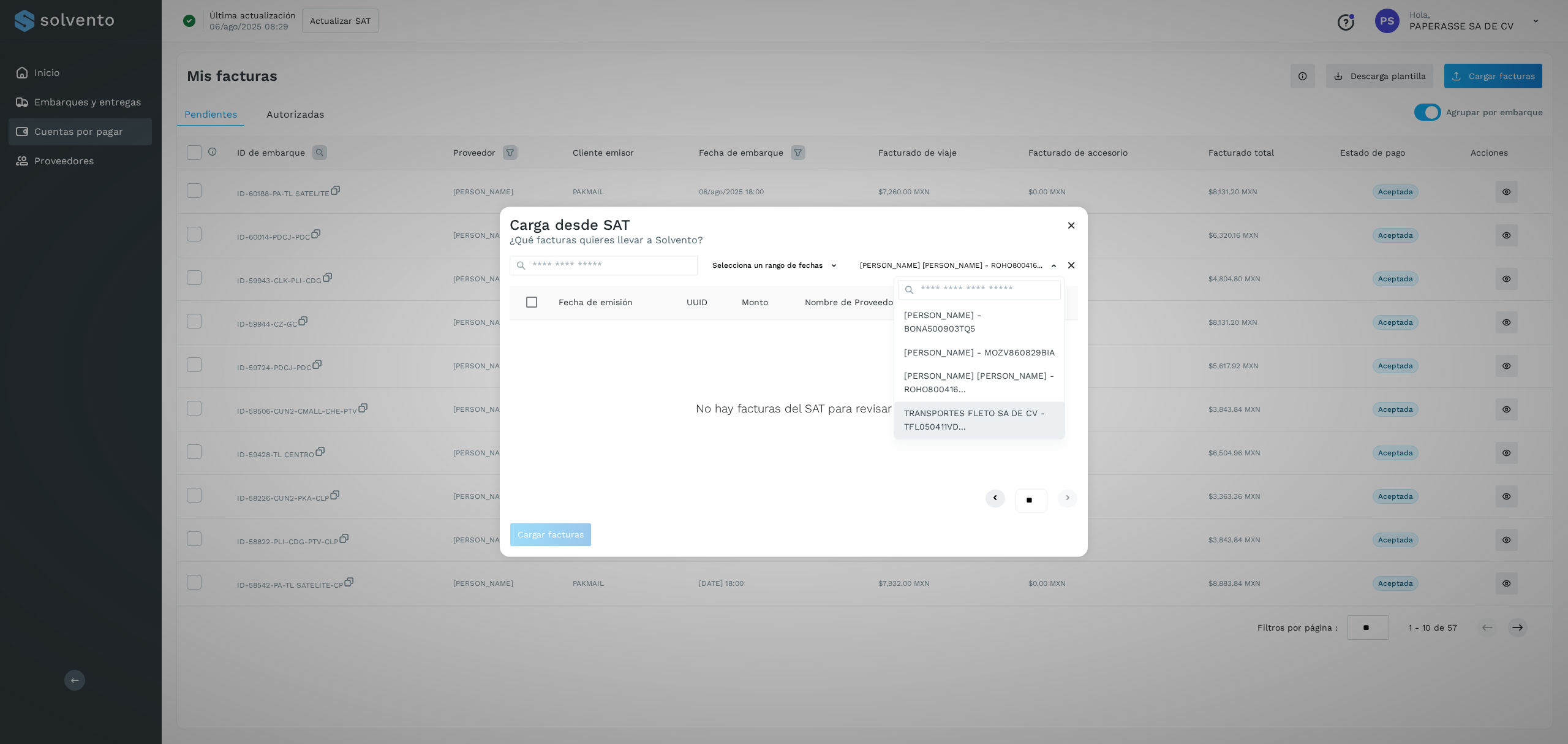
click at [959, 431] on span "TRANSPORTES FLETO SA DE CV - TFL050411VD..." at bounding box center [979, 420] width 151 height 28
click at [996, 317] on span "[PERSON_NAME] - BONA500903TQ5" at bounding box center [979, 322] width 151 height 28
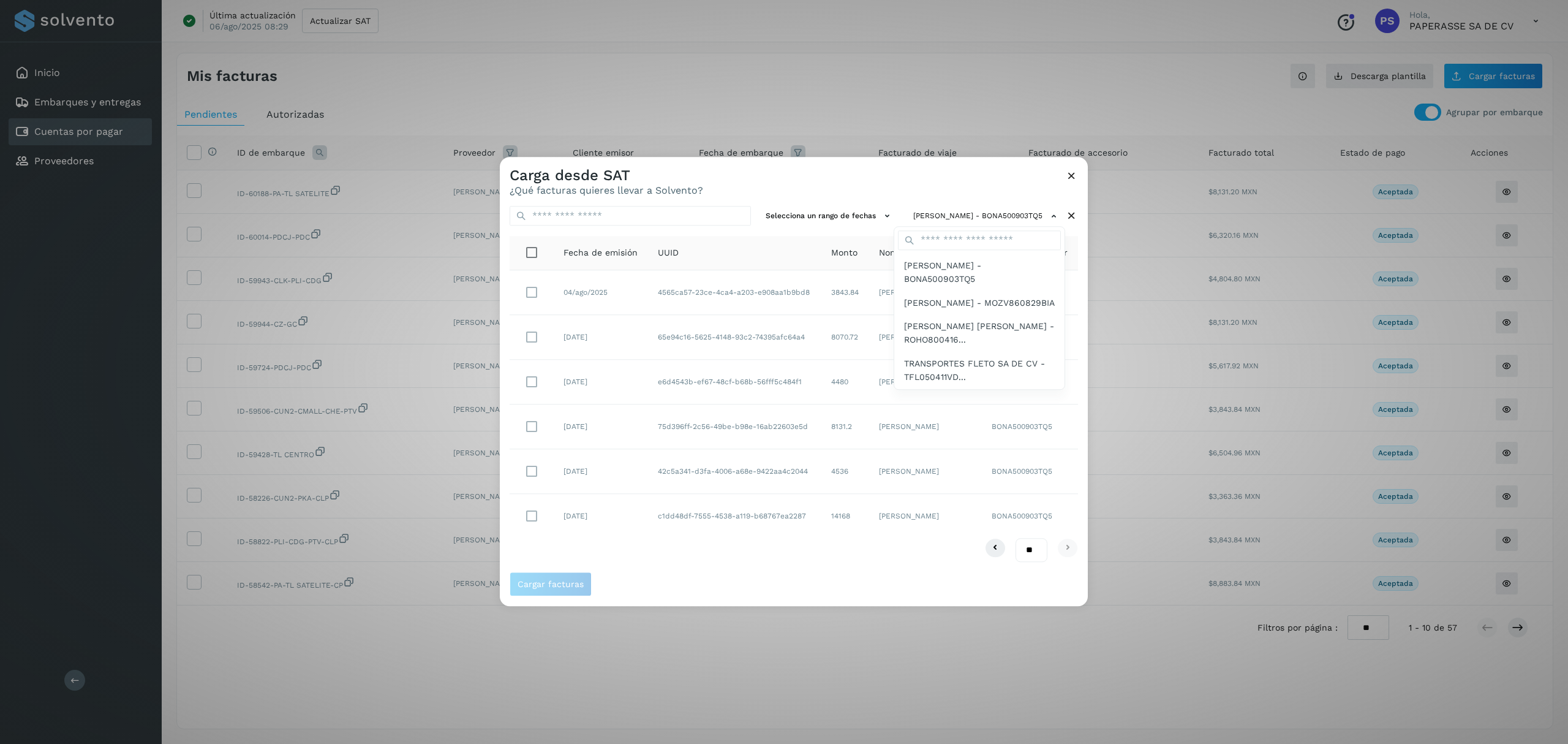
click at [1036, 547] on div at bounding box center [1284, 529] width 1568 height 744
click at [1032, 550] on select "** ** **" at bounding box center [1031, 550] width 32 height 24
select select "**"
click at [1016, 538] on select "** ** **" at bounding box center [1031, 550] width 32 height 24
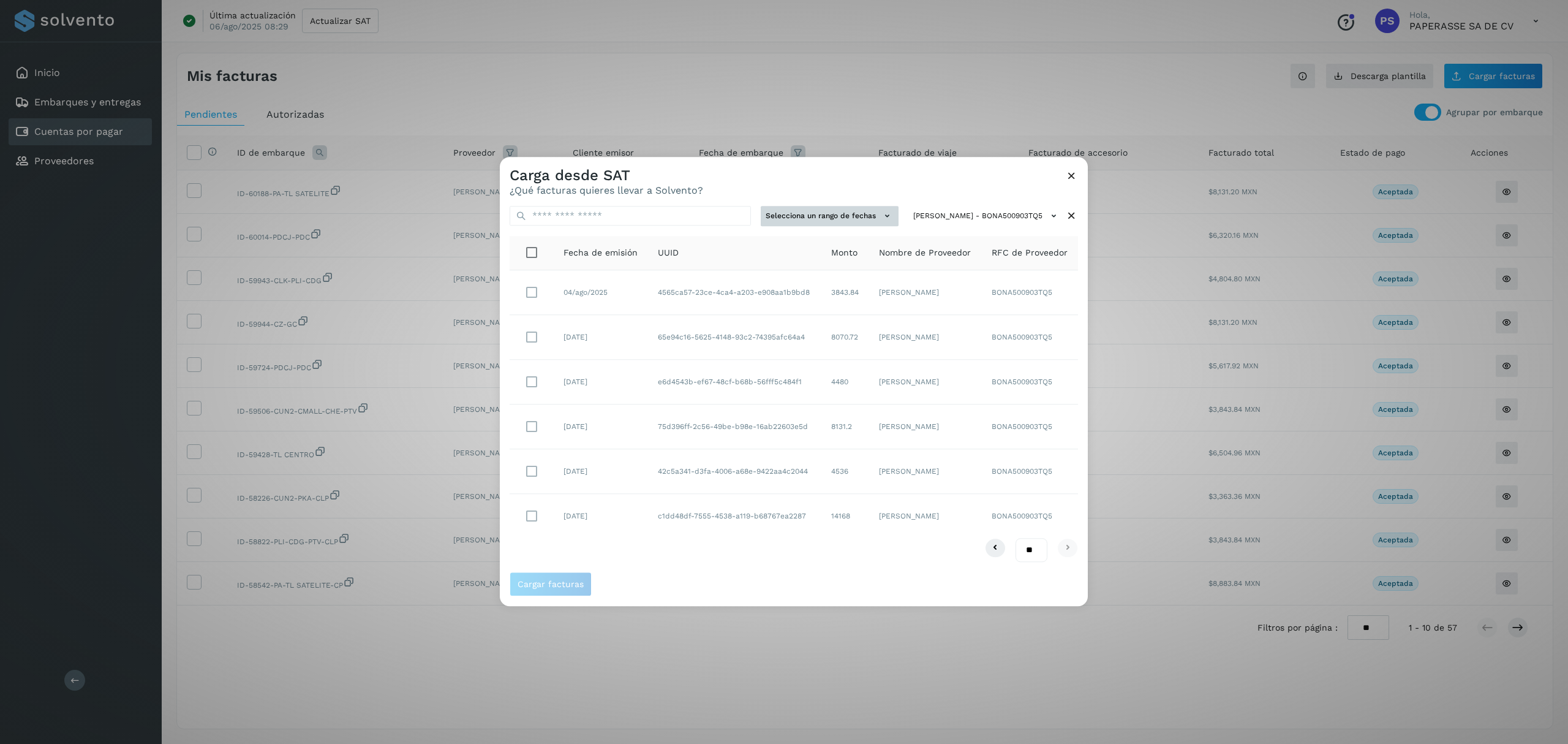
click at [850, 218] on button "Selecciona un rango de fechas" at bounding box center [829, 216] width 138 height 20
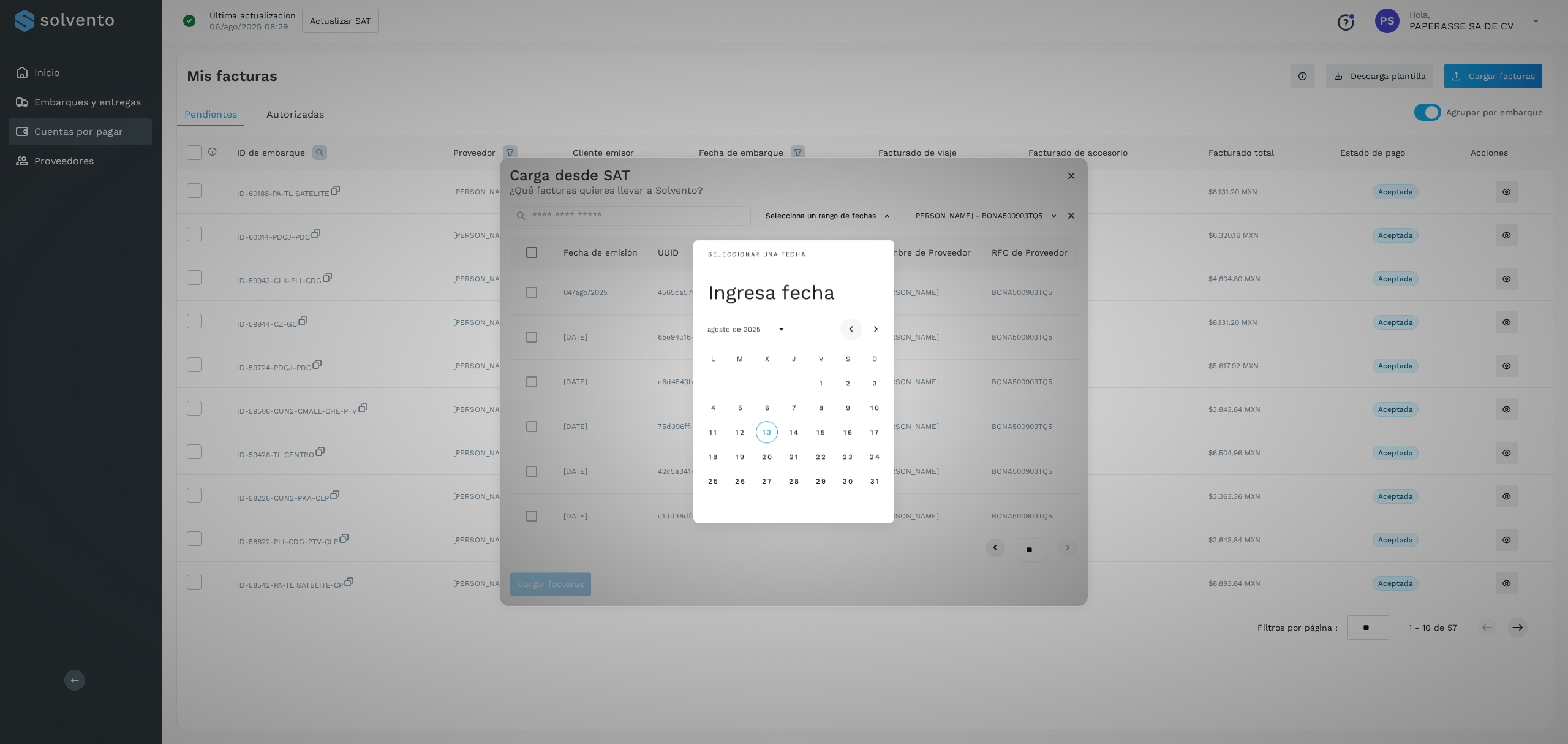
click at [848, 330] on icon "Mes anterior" at bounding box center [851, 329] width 12 height 12
click at [739, 382] on span "1" at bounding box center [739, 383] width 4 height 9
click at [794, 488] on button "31" at bounding box center [793, 480] width 22 height 22
